Goal: Task Accomplishment & Management: Manage account settings

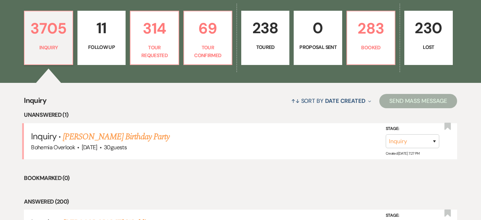
scroll to position [203, 0]
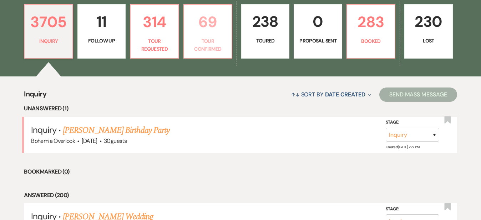
click at [227, 34] on p "69" at bounding box center [207, 22] width 39 height 24
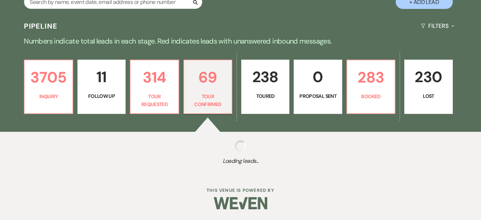
scroll to position [140, 0]
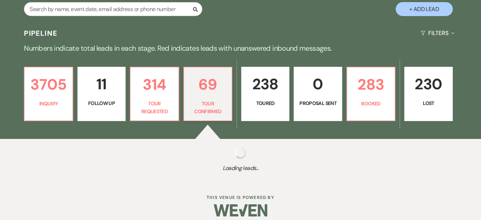
select select "4"
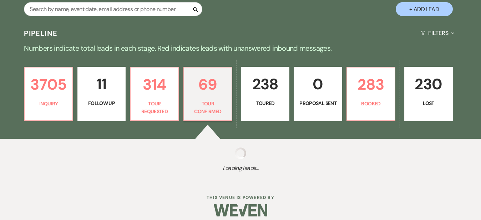
select select "4"
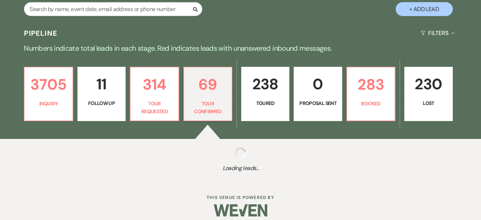
select select "4"
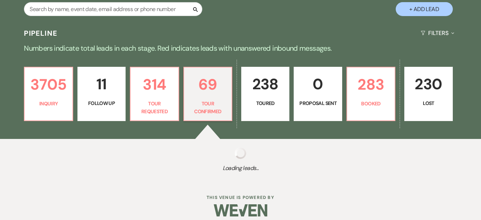
select select "4"
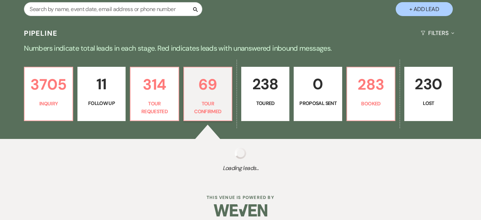
select select "4"
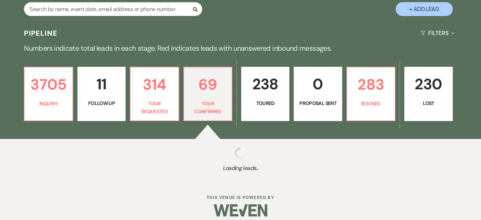
select select "4"
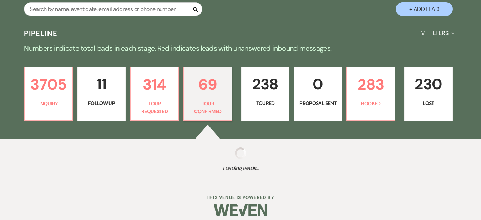
select select "4"
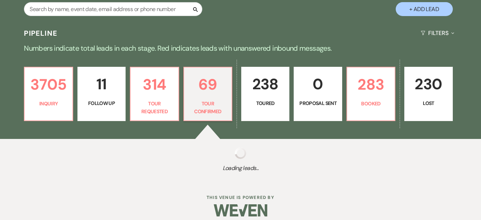
select select "4"
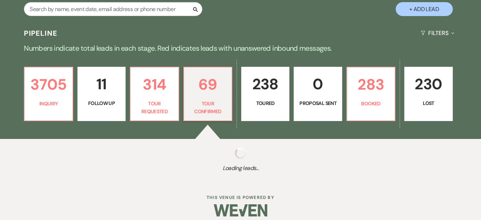
select select "4"
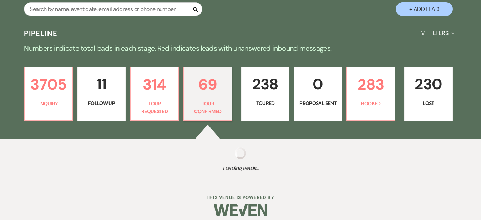
select select "4"
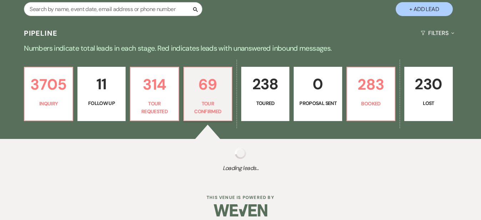
select select "4"
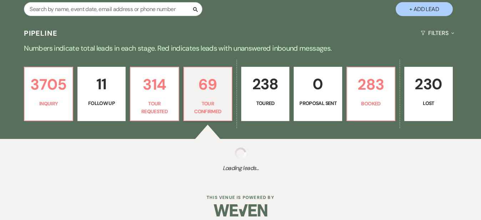
select select "4"
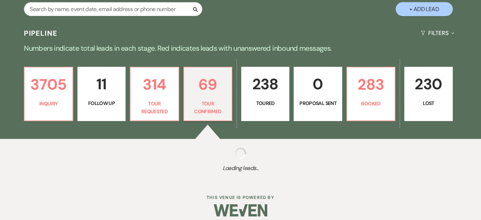
select select "4"
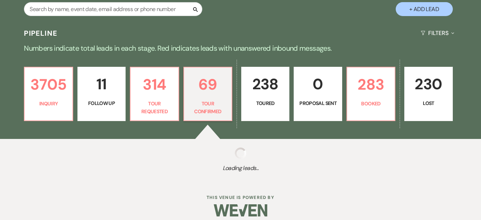
select select "4"
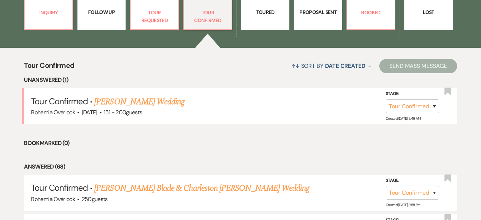
scroll to position [237, 0]
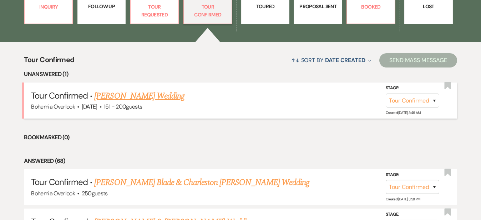
click at [161, 90] on link "Erin Sistek's Wedding" at bounding box center [139, 96] width 90 height 13
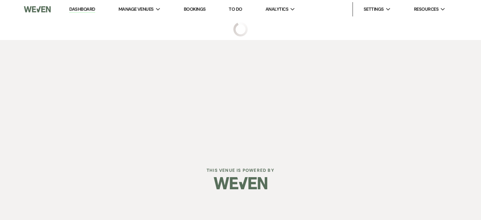
select select "4"
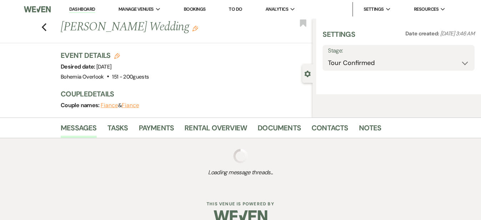
select select "2"
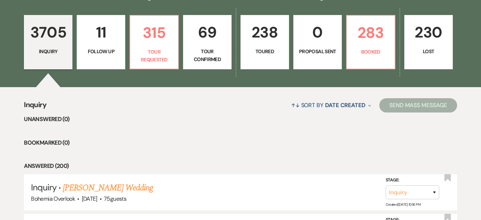
scroll to position [195, 0]
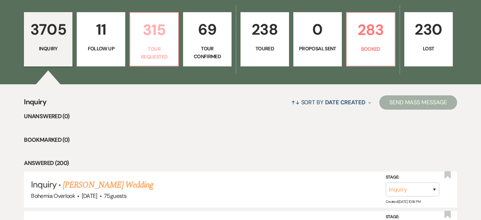
click at [161, 42] on p "315" at bounding box center [154, 30] width 39 height 24
